Goal: Entertainment & Leisure: Consume media (video, audio)

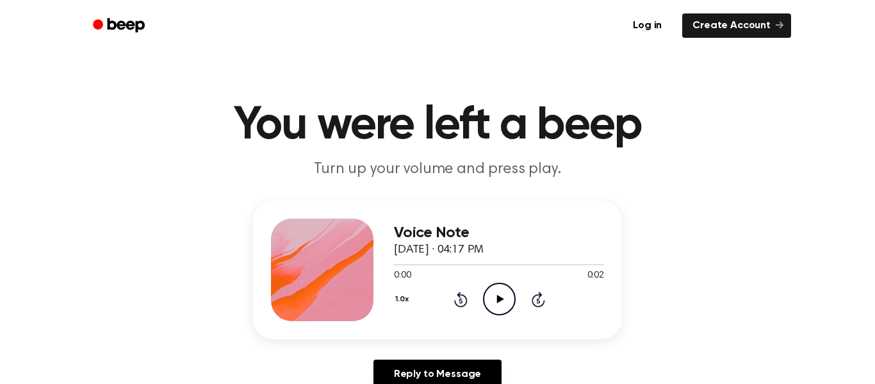
click at [510, 313] on icon "Play Audio" at bounding box center [499, 298] width 33 height 33
click at [494, 308] on icon "Play Audio" at bounding box center [499, 298] width 33 height 33
click at [510, 299] on icon "Play Audio" at bounding box center [499, 298] width 33 height 33
click at [481, 324] on div "Voice Note September 22, 2025 · 04:17 PM 0:02 0:02 Your browser does not suppor…" at bounding box center [437, 269] width 369 height 138
click at [507, 292] on icon "Play Audio" at bounding box center [499, 298] width 33 height 33
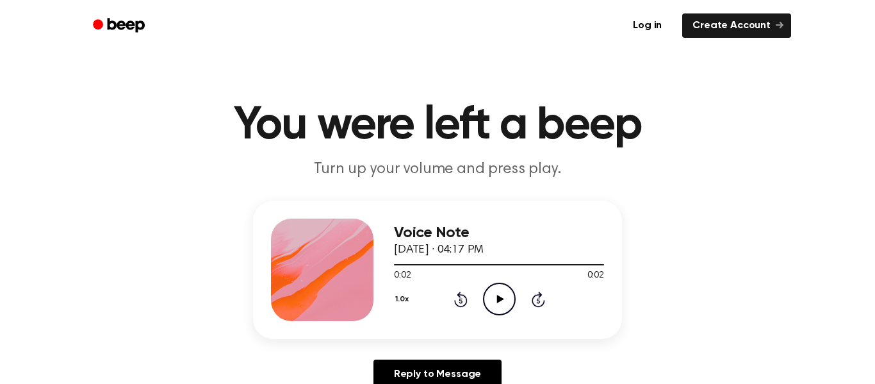
click at [478, 286] on div "1.0x Rewind 5 seconds Play Audio Skip 5 seconds" at bounding box center [499, 298] width 210 height 33
click at [497, 304] on icon "Play Audio" at bounding box center [499, 298] width 33 height 33
click at [493, 302] on icon "Play Audio" at bounding box center [499, 298] width 33 height 33
click at [487, 306] on icon "Play Audio" at bounding box center [499, 298] width 33 height 33
click at [495, 301] on icon "Play Audio" at bounding box center [499, 298] width 33 height 33
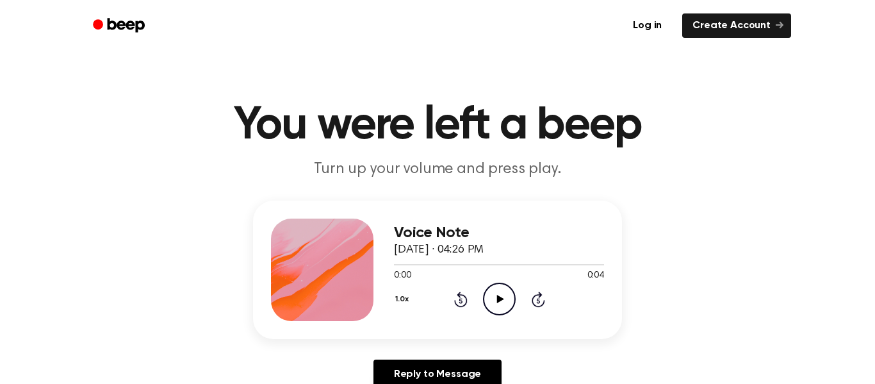
click at [494, 297] on icon "Play Audio" at bounding box center [499, 298] width 33 height 33
click at [118, 288] on div "Voice Note September 22, 2025 · 04:26 PM 0:02 0:04 Your browser does not suppor…" at bounding box center [437, 299] width 844 height 199
